Goal: Information Seeking & Learning: Learn about a topic

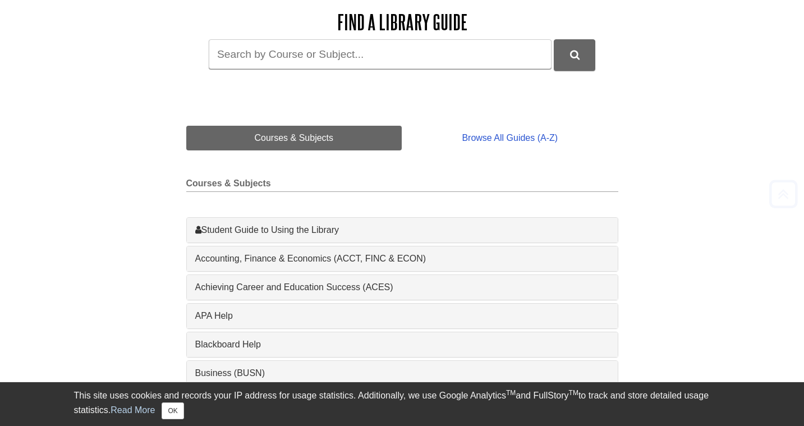
scroll to position [363, 0]
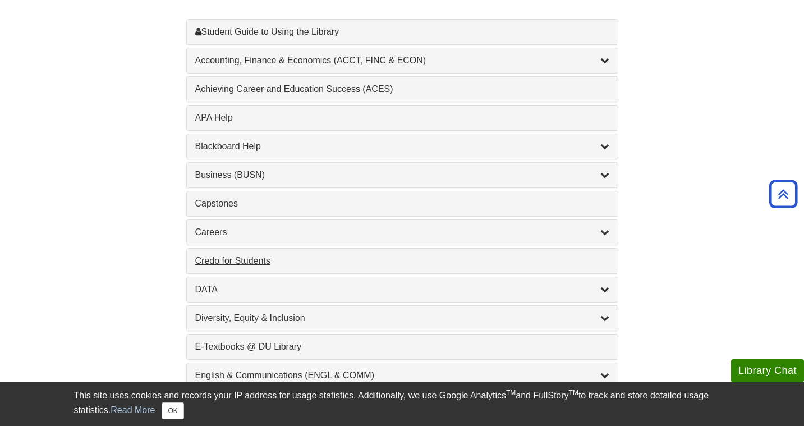
drag, startPoint x: 226, startPoint y: 271, endPoint x: 230, endPoint y: 265, distance: 7.3
click at [224, 269] on div "1 Credo for Students , 1 guides" at bounding box center [402, 261] width 431 height 25
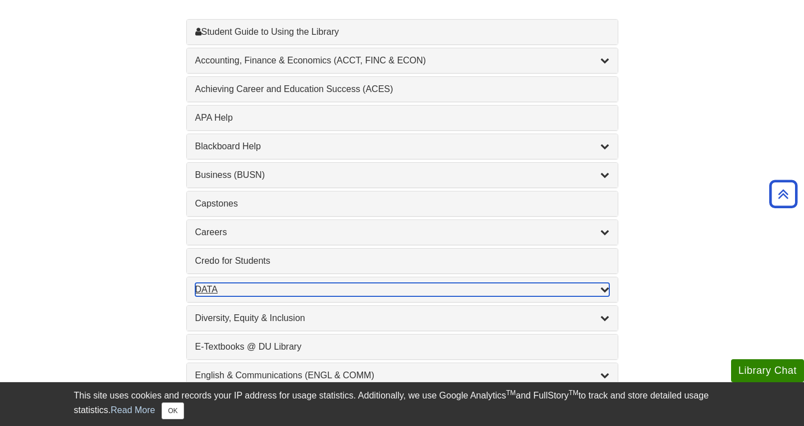
click at [206, 290] on div "DATA , 2 guides" at bounding box center [402, 289] width 414 height 13
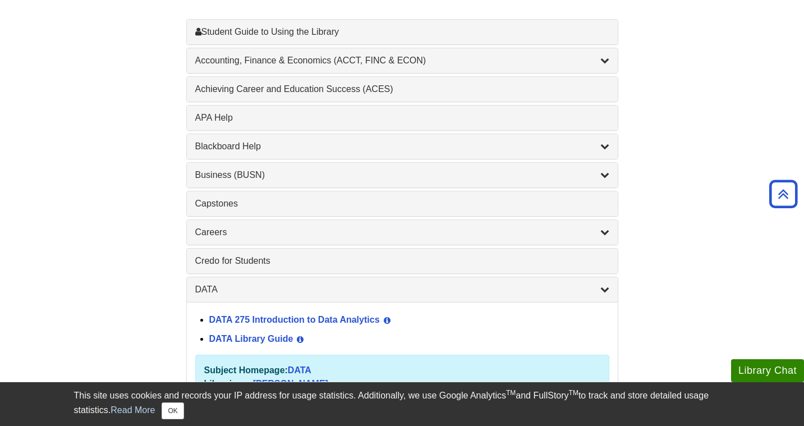
click at [245, 311] on div "DATA 275 Introduction to Data Analytics View Guide Info" at bounding box center [409, 320] width 400 height 19
click at [253, 321] on link "DATA 275 Introduction to Data Analytics" at bounding box center [294, 320] width 171 height 10
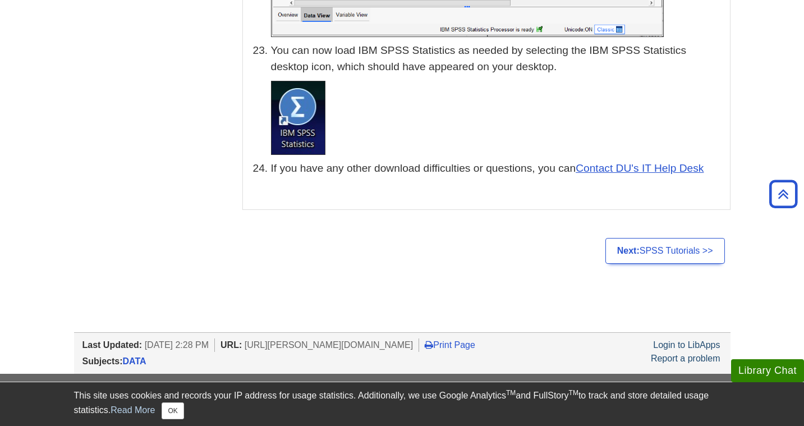
scroll to position [5515, 0]
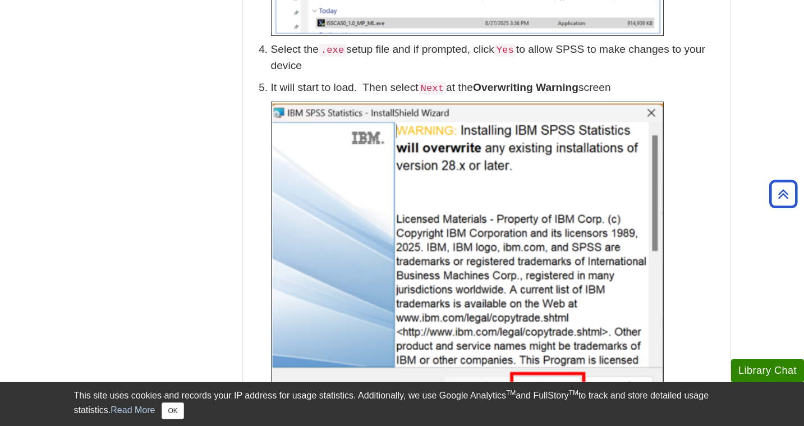
scroll to position [0, 0]
